Goal: Transaction & Acquisition: Purchase product/service

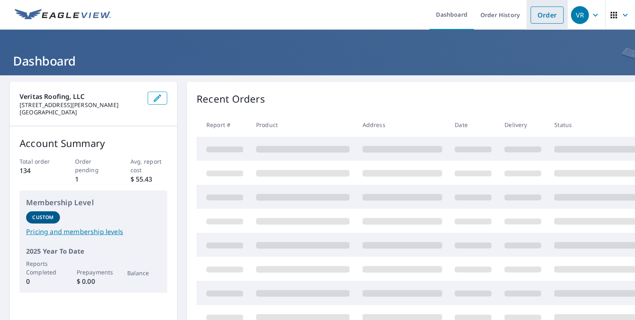
click at [547, 18] on link "Order" at bounding box center [546, 15] width 33 height 17
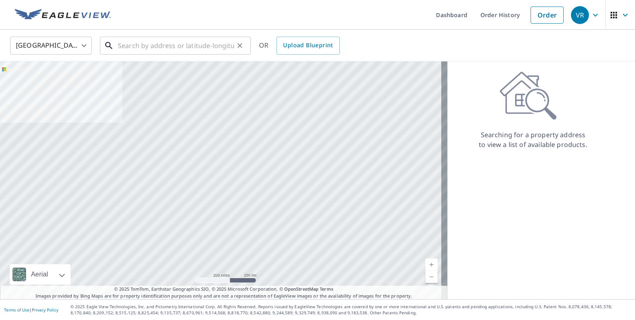
click at [176, 48] on input "text" at bounding box center [176, 45] width 116 height 23
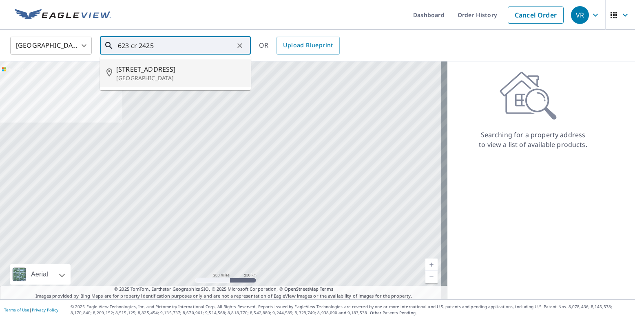
click at [190, 67] on span "[STREET_ADDRESS]" at bounding box center [180, 69] width 128 height 10
type input "[STREET_ADDRESS]"
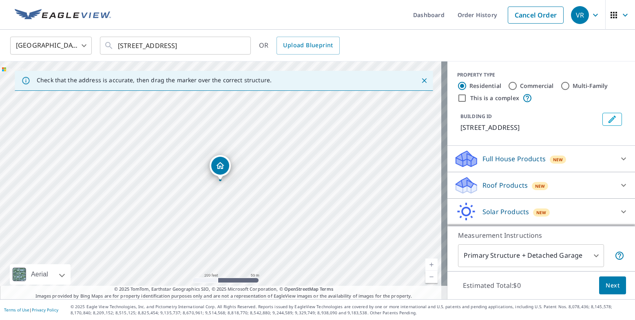
click at [520, 183] on div "Roof Products New" at bounding box center [534, 185] width 160 height 19
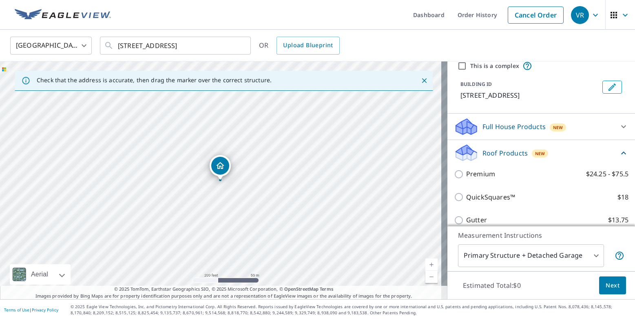
scroll to position [82, 0]
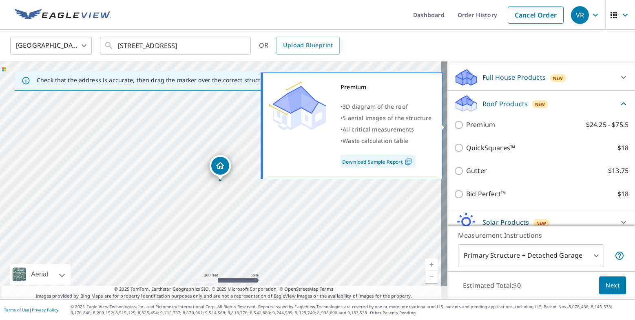
click at [469, 126] on p "Premium" at bounding box center [480, 125] width 29 height 10
click at [466, 126] on input "Premium $24.25 - $75.5" at bounding box center [460, 125] width 12 height 10
checkbox input "true"
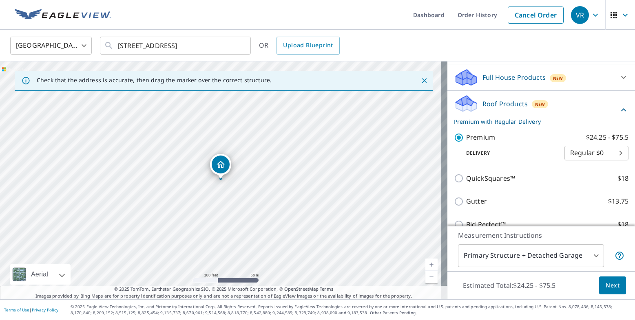
click at [605, 289] on span "Next" at bounding box center [612, 286] width 14 height 10
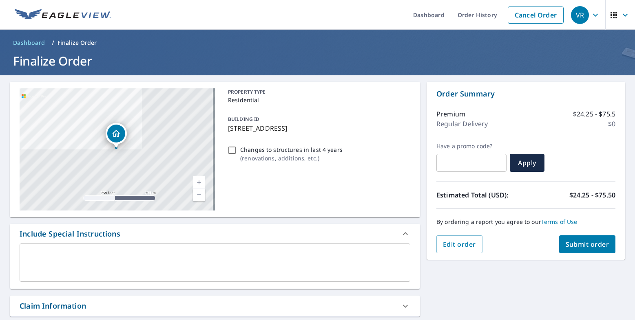
click at [586, 246] on span "Submit order" at bounding box center [587, 244] width 44 height 9
